Goal: Find specific page/section: Find specific page/section

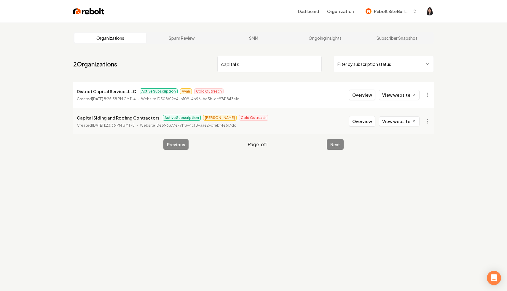
click at [315, 66] on input "capital s" at bounding box center [269, 64] width 104 height 17
click at [314, 65] on input "capital s" at bounding box center [269, 64] width 104 height 17
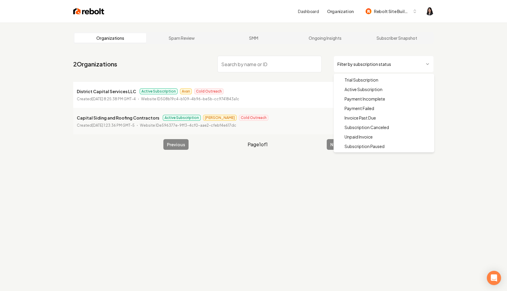
click at [348, 65] on html "Dashboard Organization Rebolt Site Builder Organizations Spam Review SMM Ongoin…" at bounding box center [253, 145] width 507 height 291
